Goal: Task Accomplishment & Management: Manage account settings

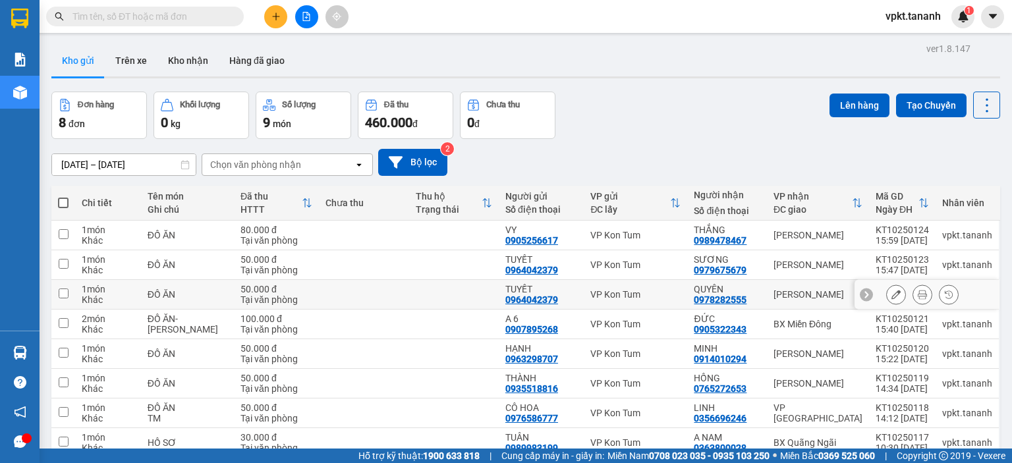
click at [862, 293] on icon at bounding box center [866, 294] width 9 height 9
click at [861, 293] on td "VP [PERSON_NAME]" at bounding box center [818, 295] width 102 height 30
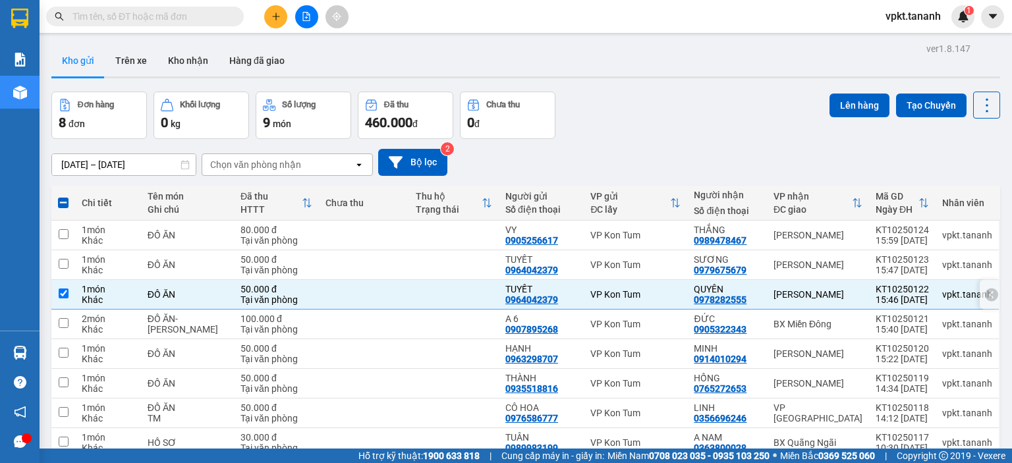
click at [861, 293] on td "VP [PERSON_NAME]" at bounding box center [818, 295] width 102 height 30
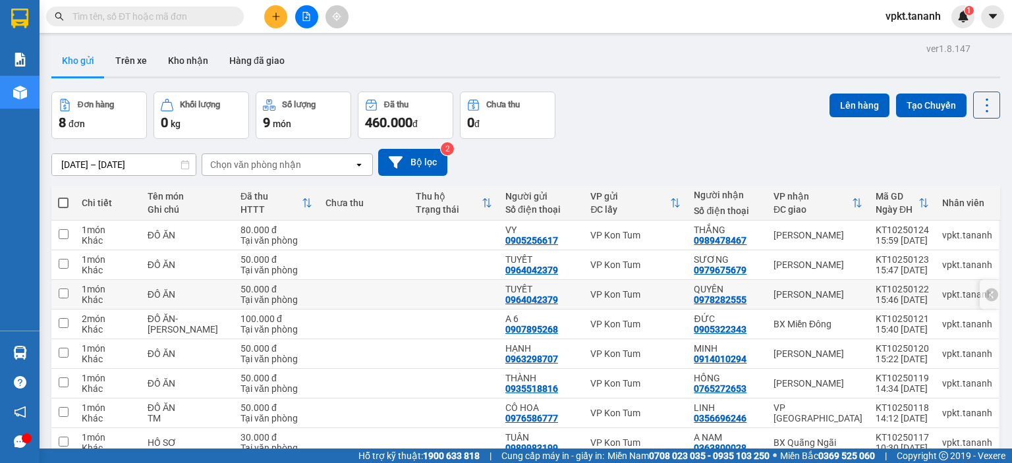
click at [890, 291] on div "KT10250122" at bounding box center [902, 289] width 53 height 11
checkbox input "true"
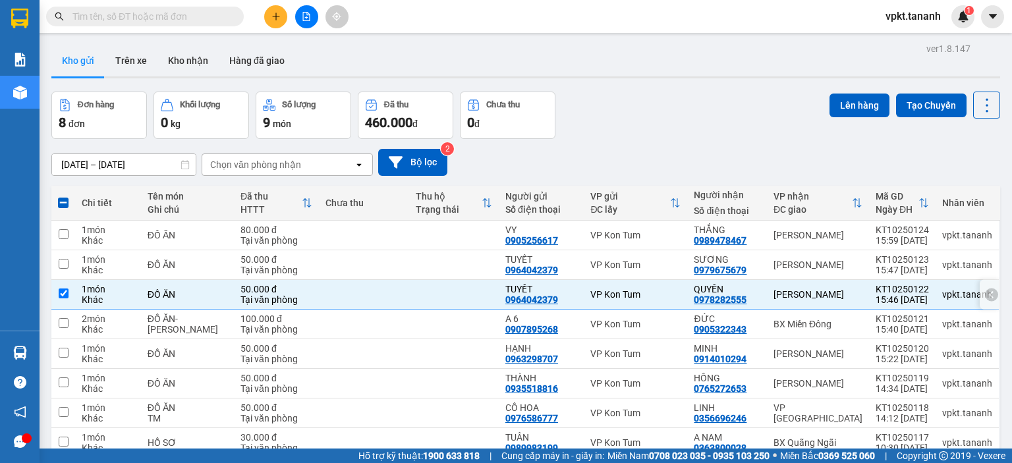
click at [987, 290] on icon at bounding box center [991, 294] width 9 height 9
click at [892, 294] on icon at bounding box center [896, 294] width 9 height 9
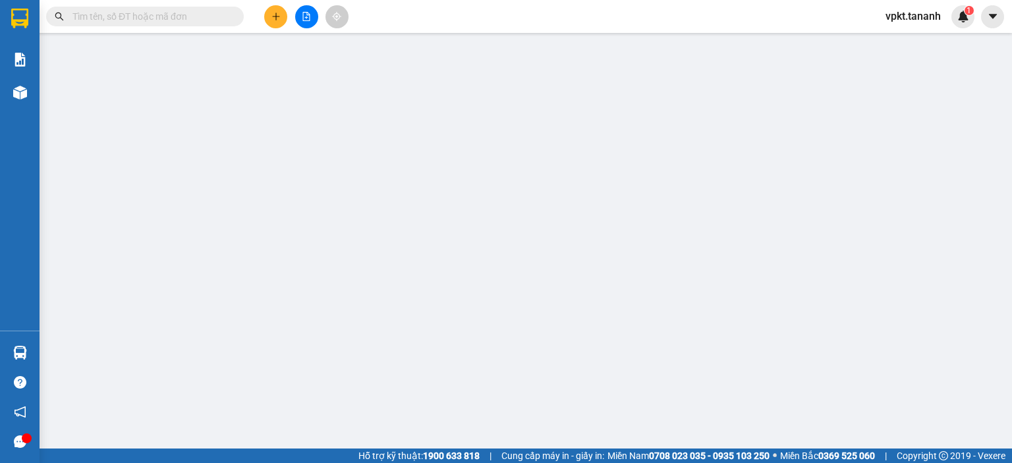
type input "0964042379"
type input "0978282555"
type input "50.000"
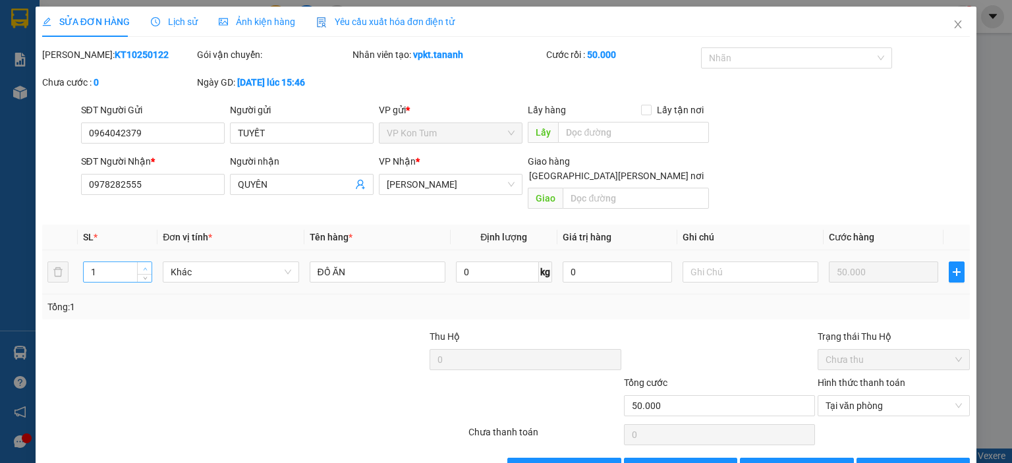
type input "2"
click at [143, 267] on icon "up" at bounding box center [145, 269] width 5 height 5
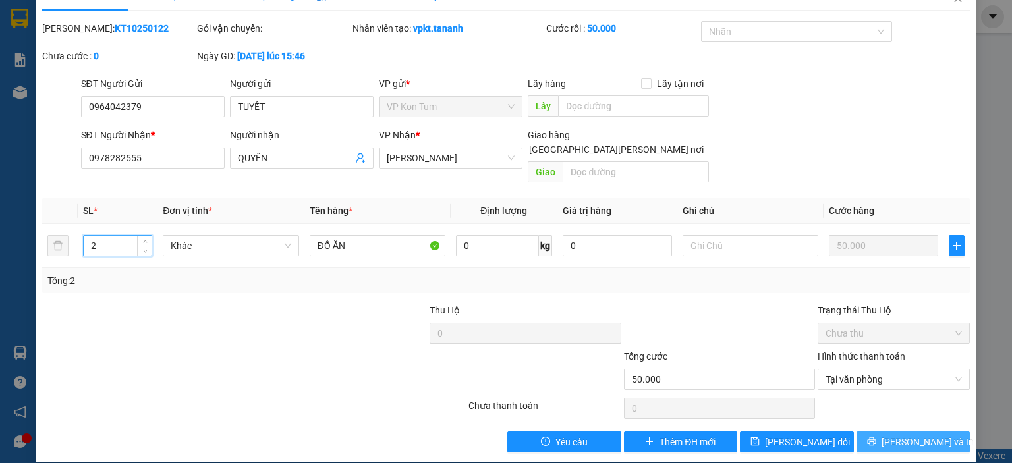
click at [923, 435] on span "[PERSON_NAME] và In" at bounding box center [928, 442] width 92 height 14
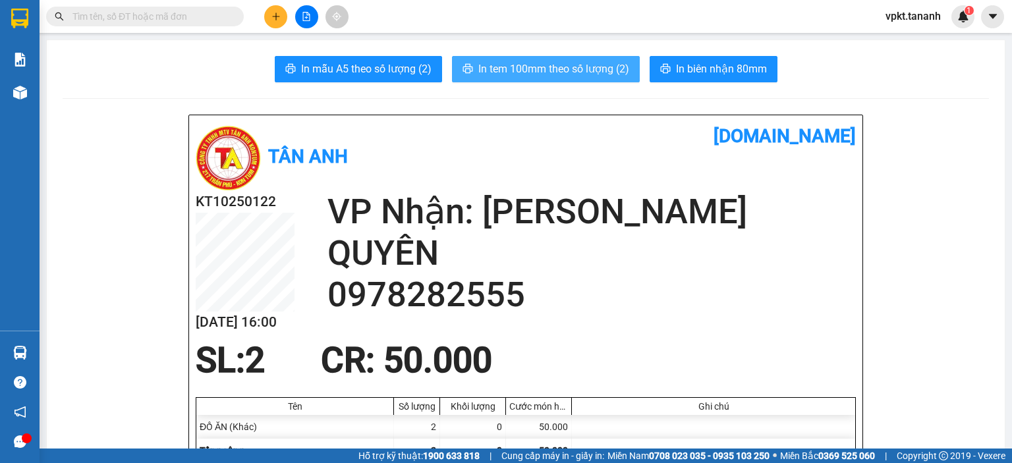
click at [578, 71] on span "In tem 100mm theo số lượng (2)" at bounding box center [553, 69] width 151 height 16
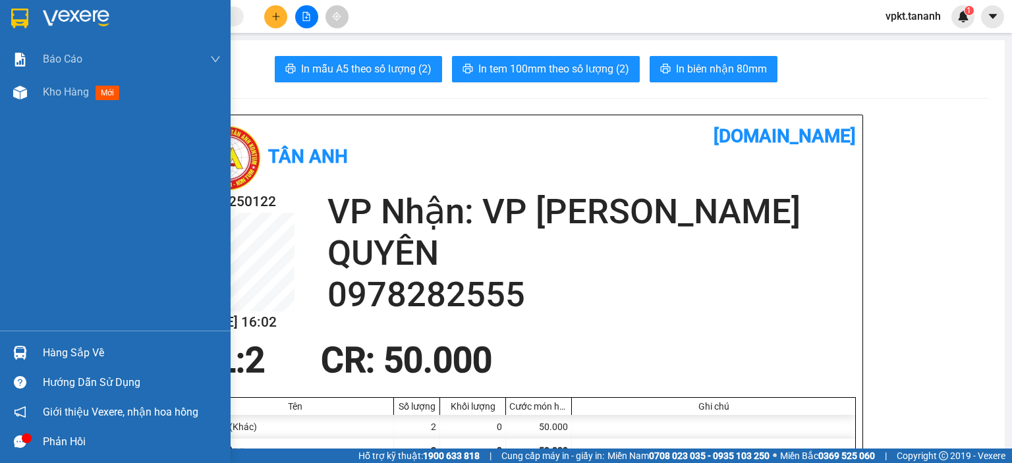
click at [24, 15] on img at bounding box center [19, 19] width 17 height 20
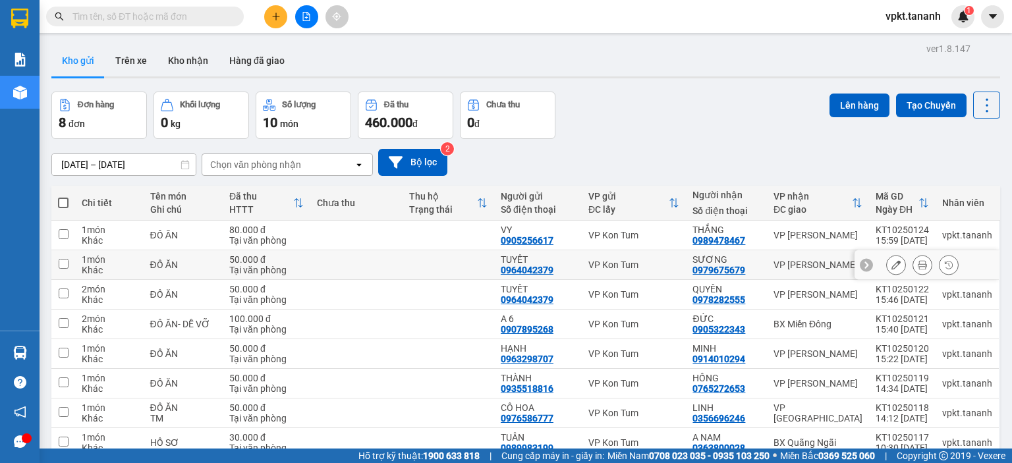
scroll to position [61, 0]
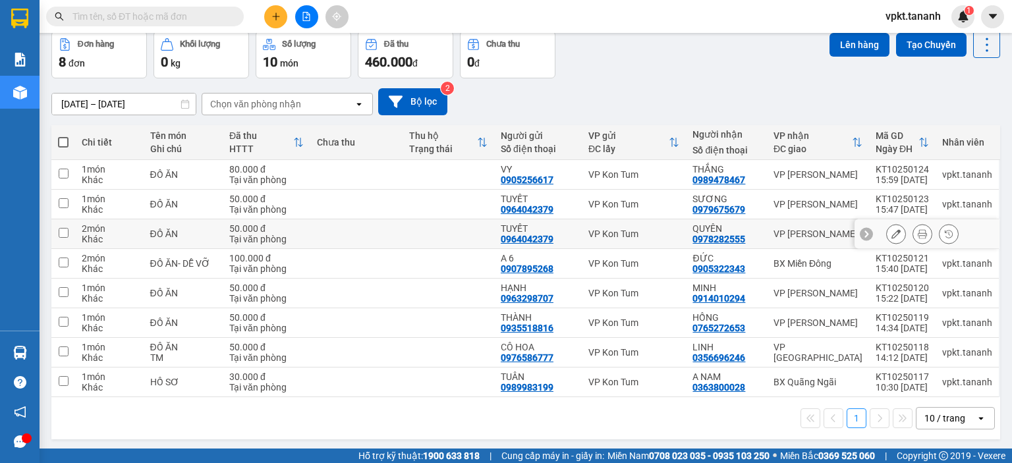
click at [862, 231] on icon at bounding box center [866, 233] width 9 height 9
click at [987, 229] on icon at bounding box center [991, 233] width 9 height 9
click at [892, 231] on icon at bounding box center [896, 233] width 9 height 9
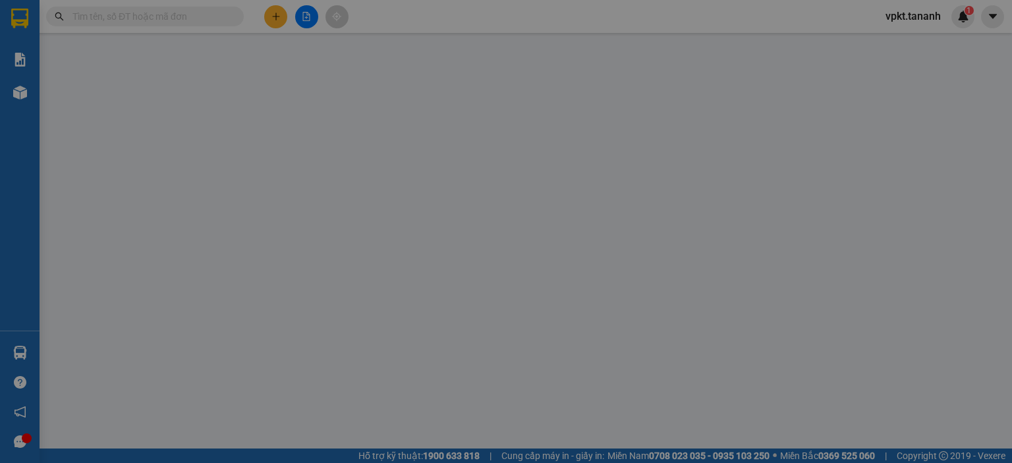
type input "0964042379"
type input "0978282555"
type input "50.000"
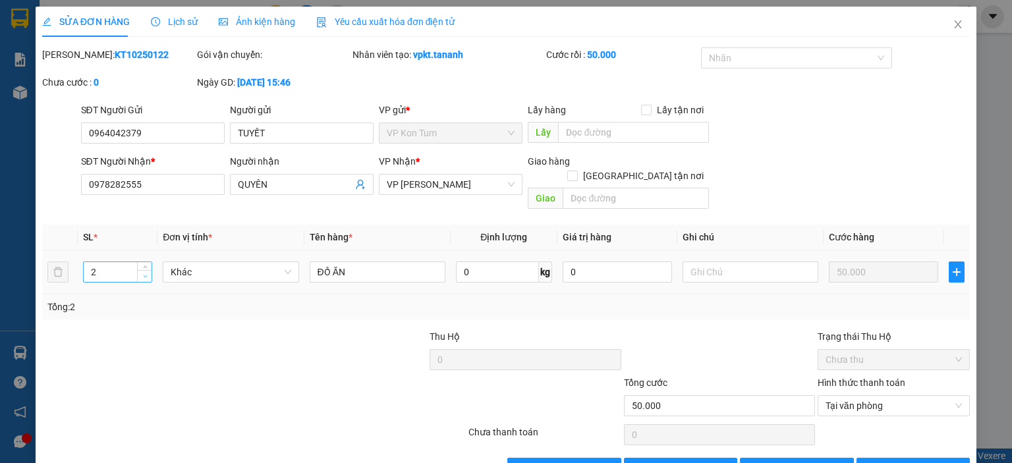
type input "1"
click at [143, 274] on icon "down" at bounding box center [145, 276] width 5 height 5
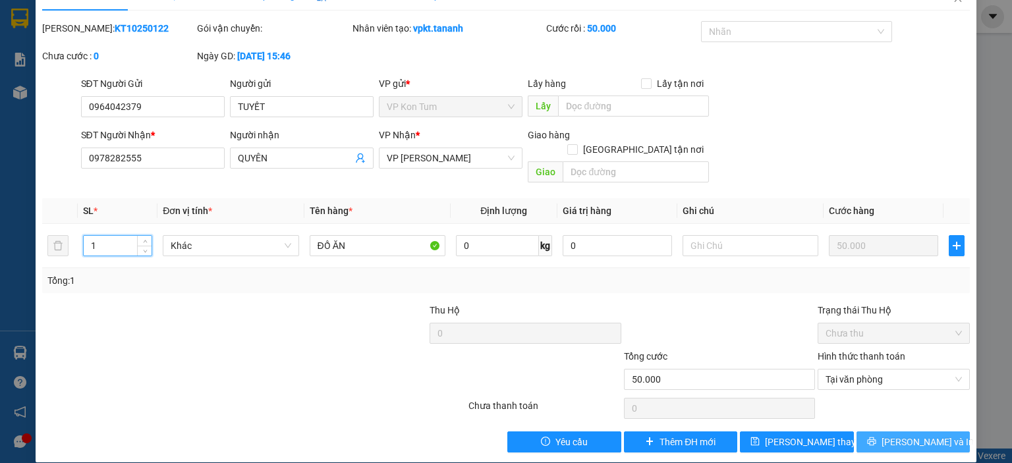
click at [876, 437] on icon "printer" at bounding box center [871, 441] width 9 height 9
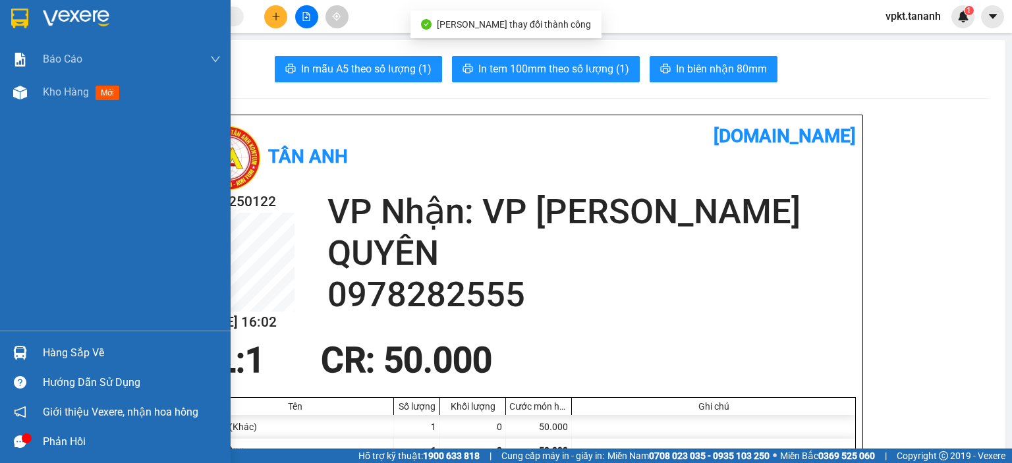
drag, startPoint x: 19, startPoint y: 21, endPoint x: 59, endPoint y: 0, distance: 45.4
click at [21, 20] on img at bounding box center [19, 19] width 17 height 20
